Goal: Complete application form

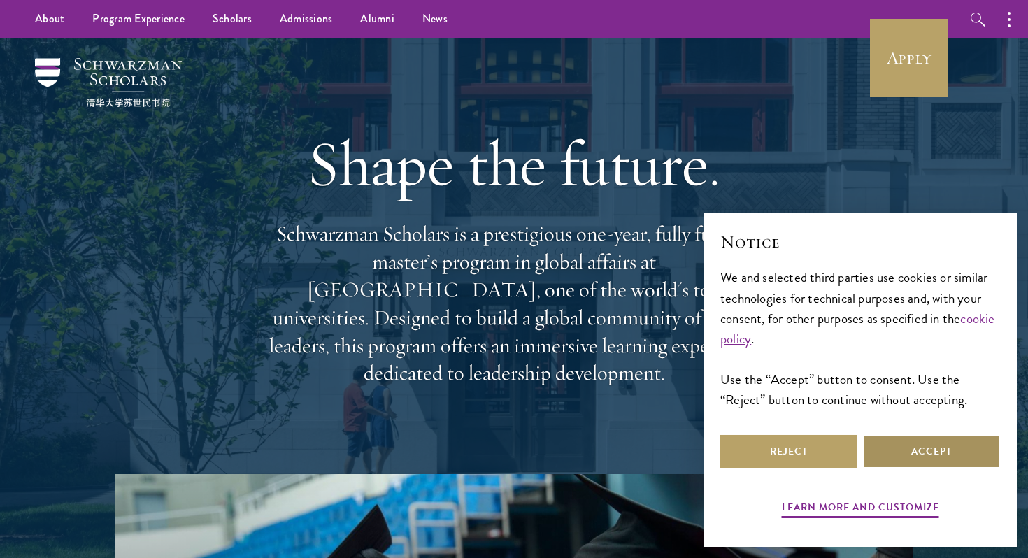
click at [965, 455] on button "Accept" at bounding box center [931, 452] width 137 height 34
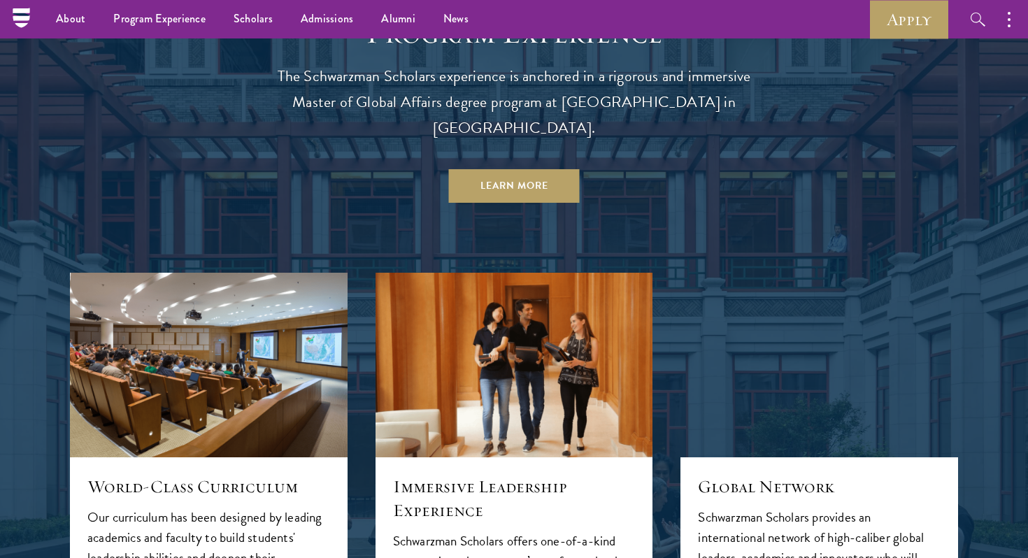
scroll to position [1188, 0]
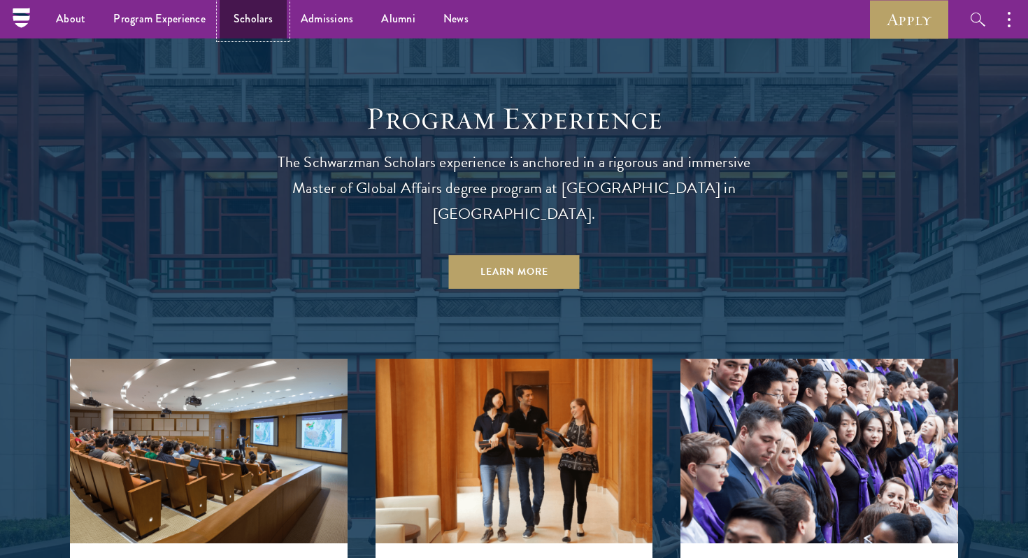
click at [250, 17] on link "Scholars" at bounding box center [253, 19] width 67 height 38
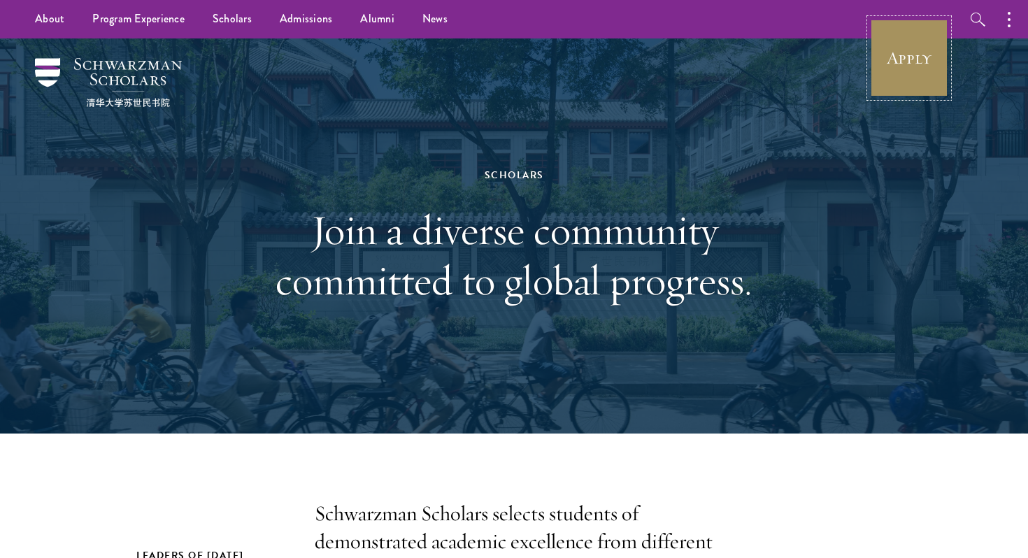
click at [909, 69] on link "Apply" at bounding box center [909, 58] width 78 height 78
